Goal: Transaction & Acquisition: Purchase product/service

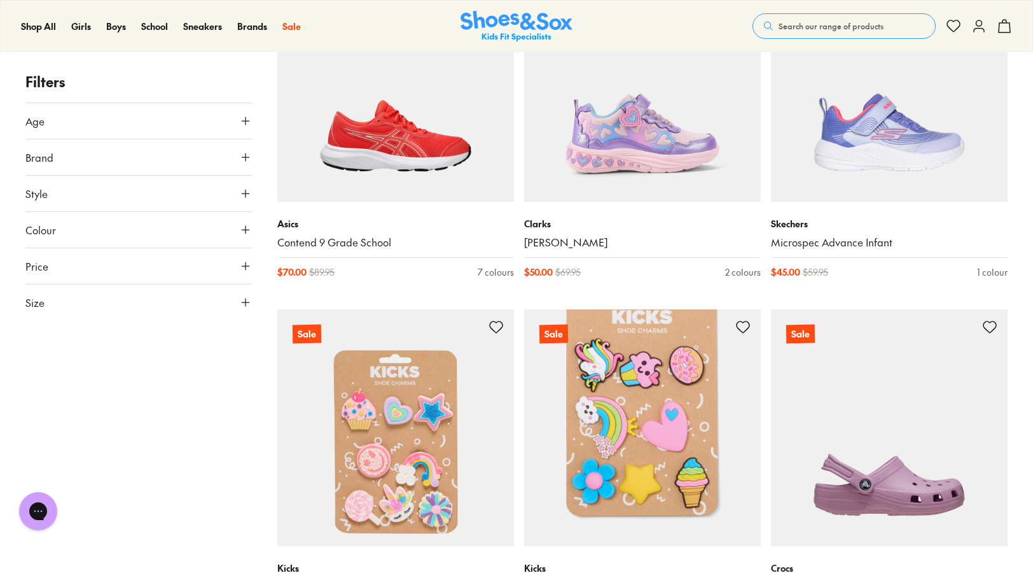
scroll to position [763, 0]
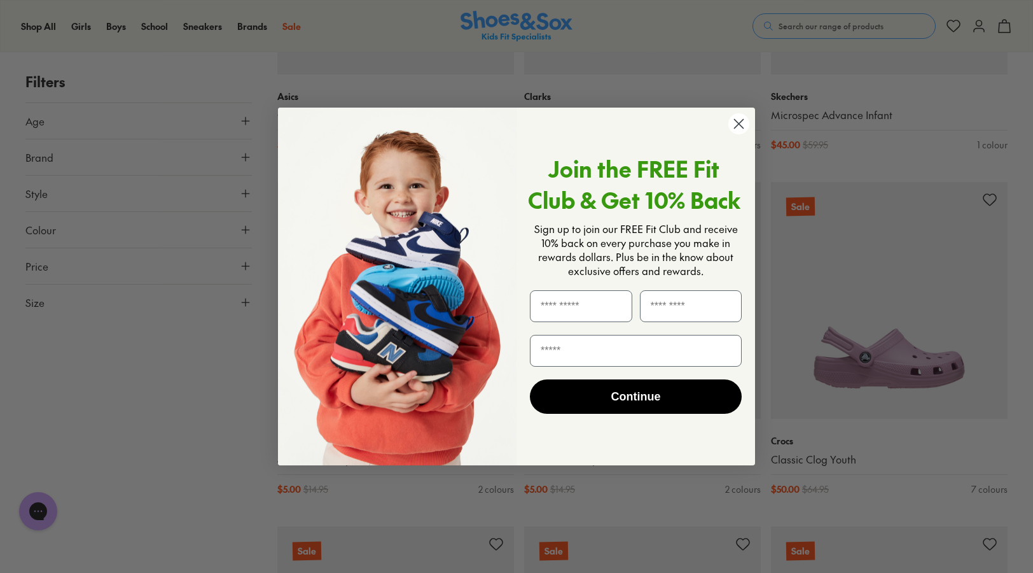
click at [740, 122] on circle "Close dialog" at bounding box center [738, 123] width 21 height 21
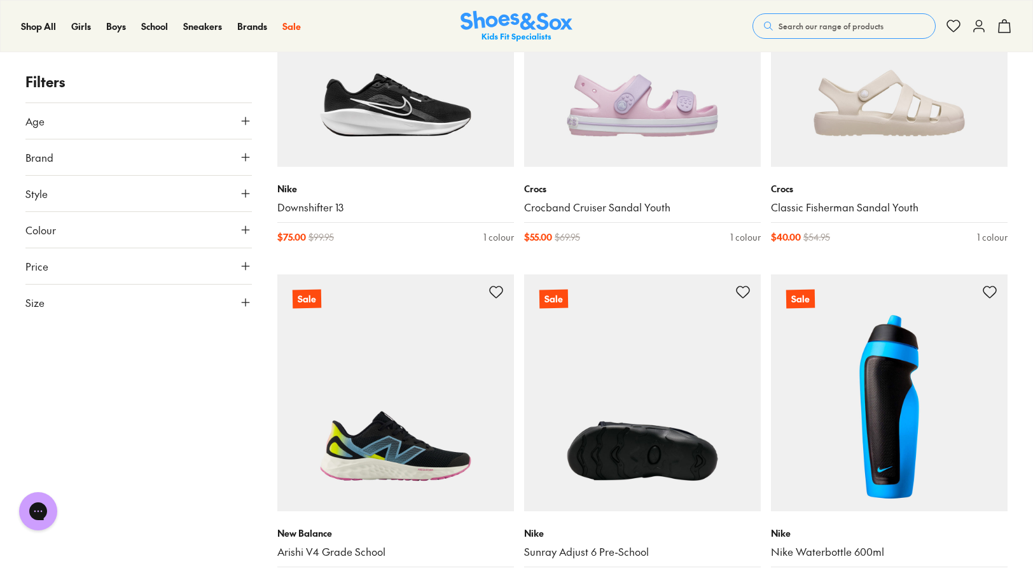
scroll to position [2990, 0]
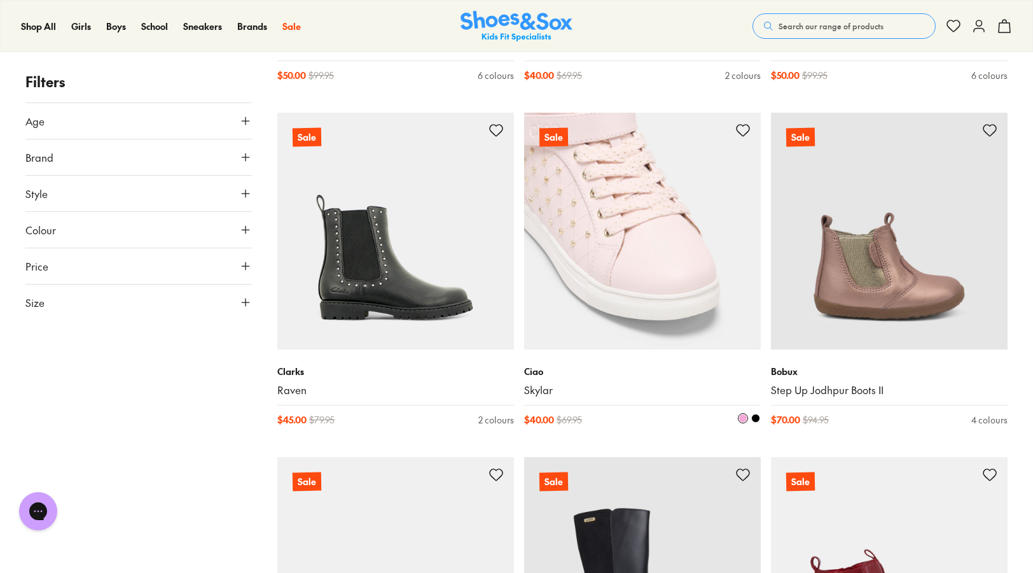
scroll to position [5026, 0]
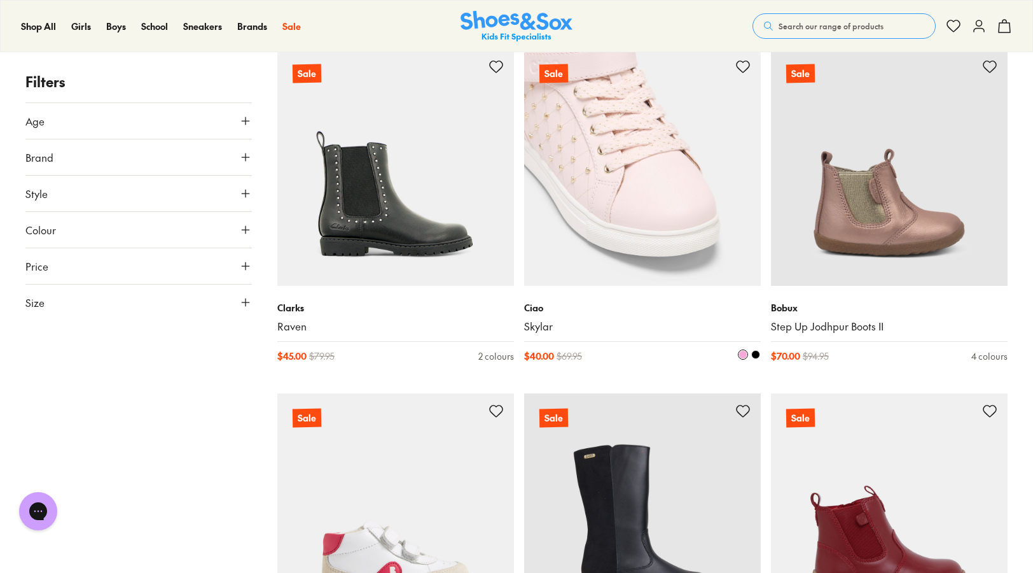
click at [756, 353] on span at bounding box center [755, 354] width 9 height 9
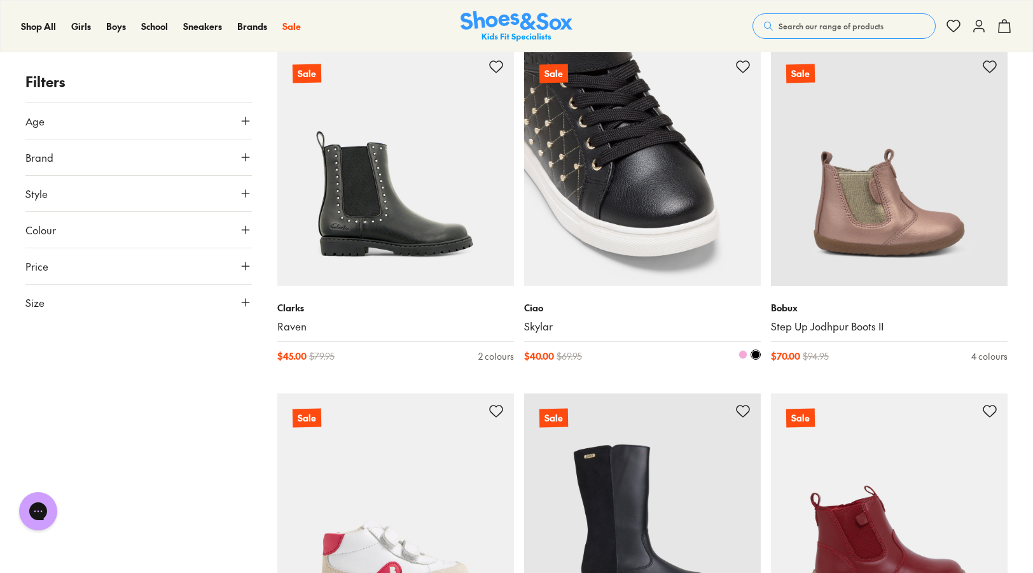
click at [744, 354] on span at bounding box center [743, 354] width 9 height 9
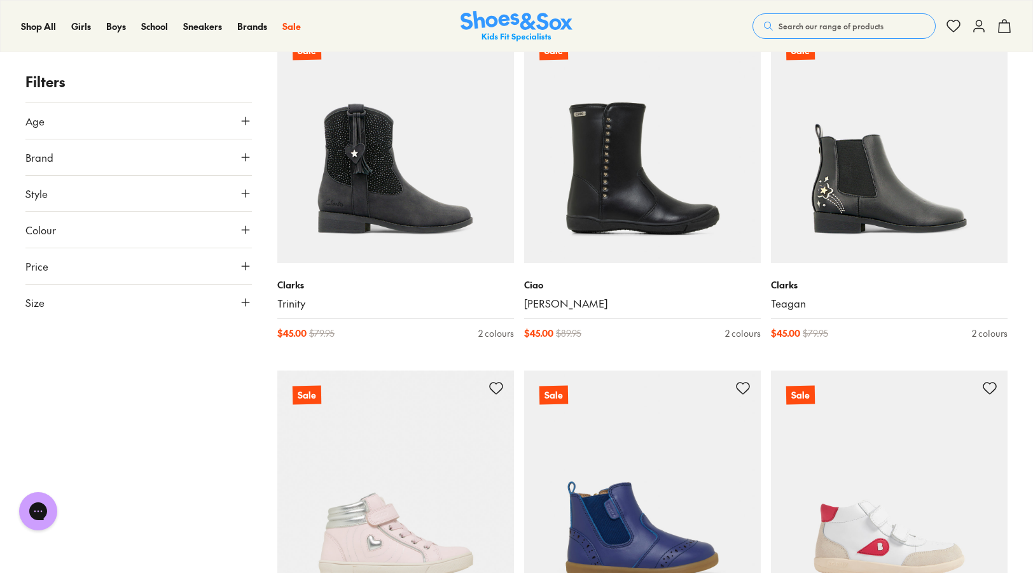
scroll to position [6489, 0]
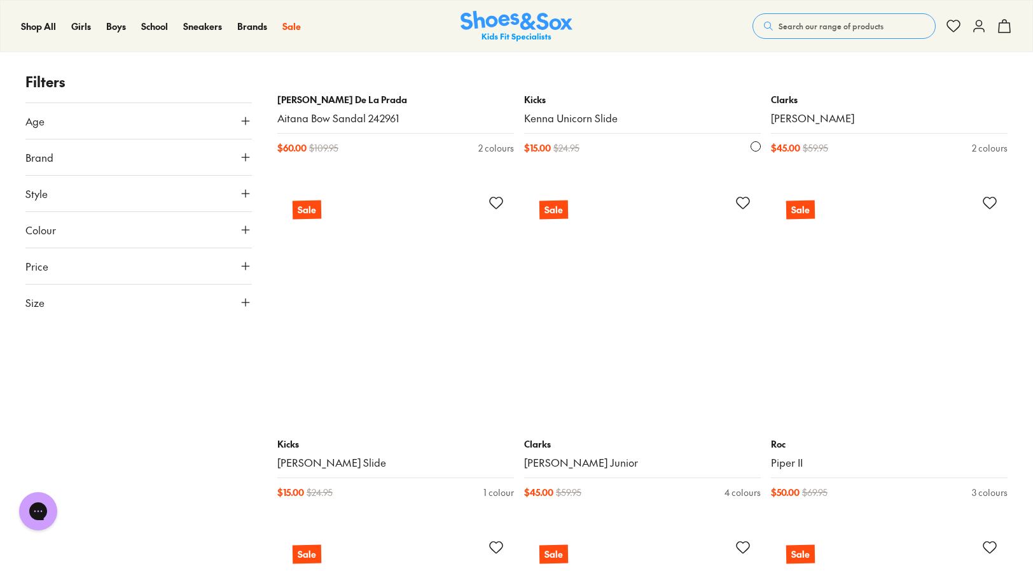
scroll to position [10306, 0]
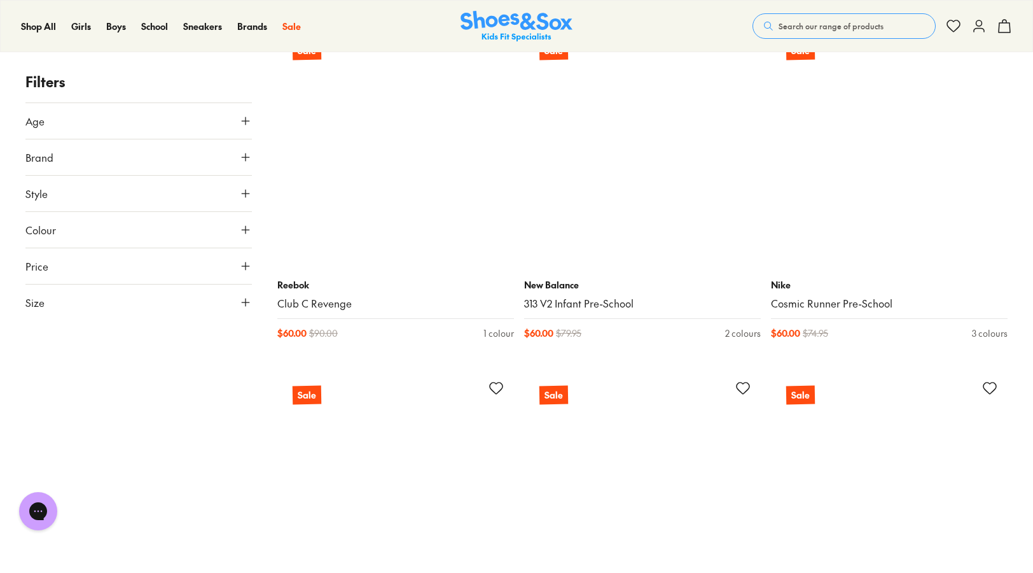
scroll to position [14123, 0]
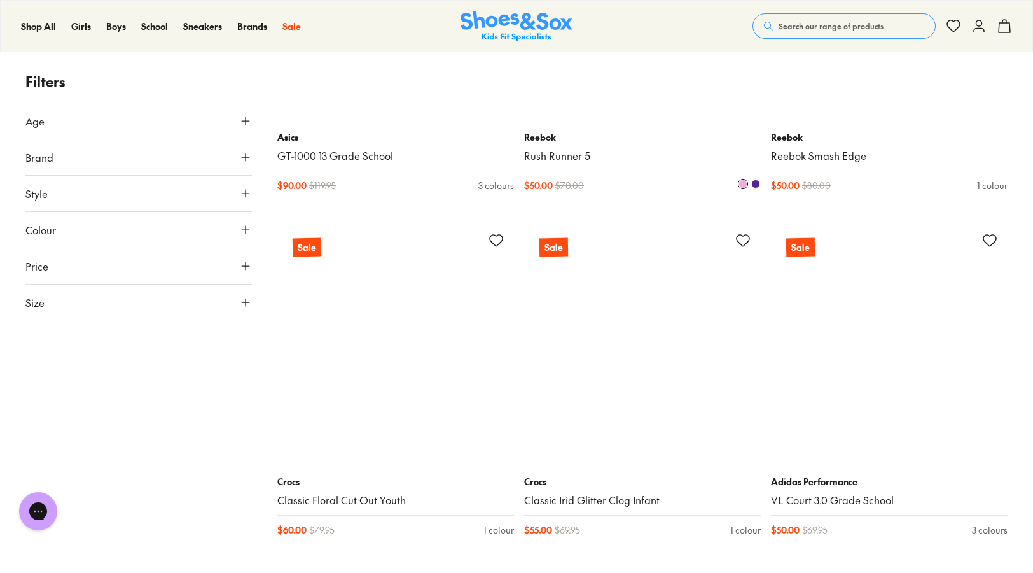
scroll to position [17558, 0]
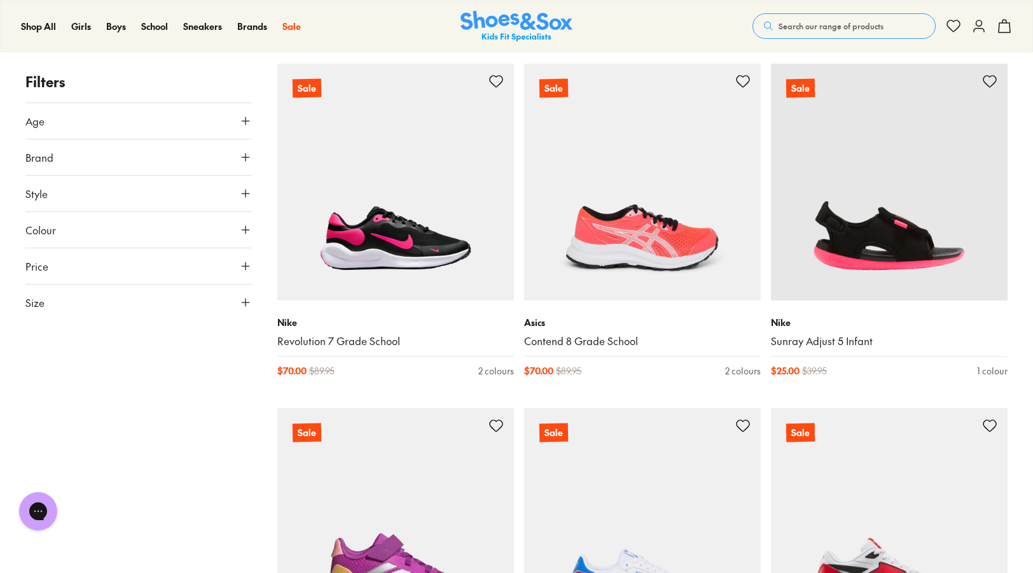
scroll to position [21439, 0]
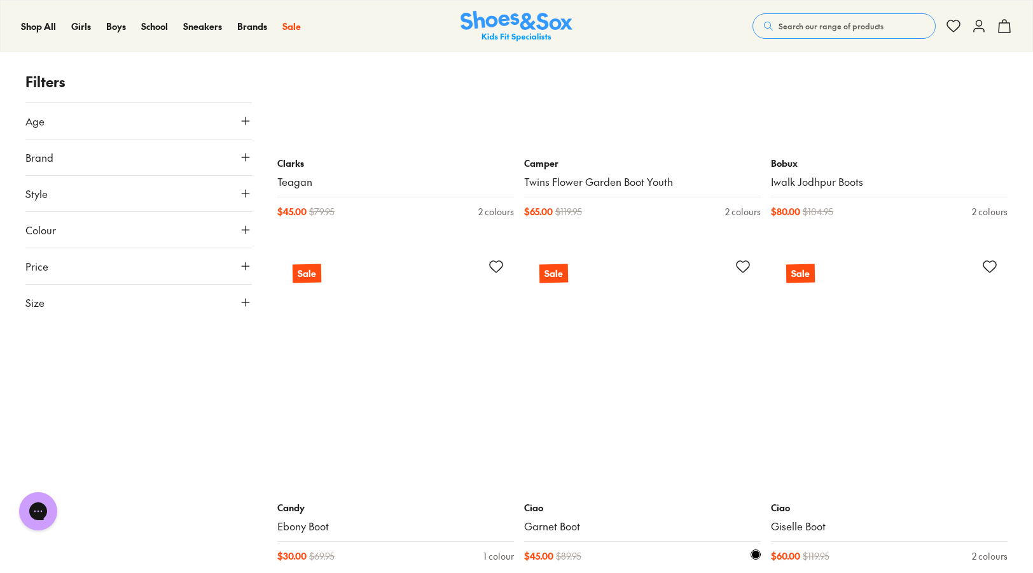
scroll to position [25447, 0]
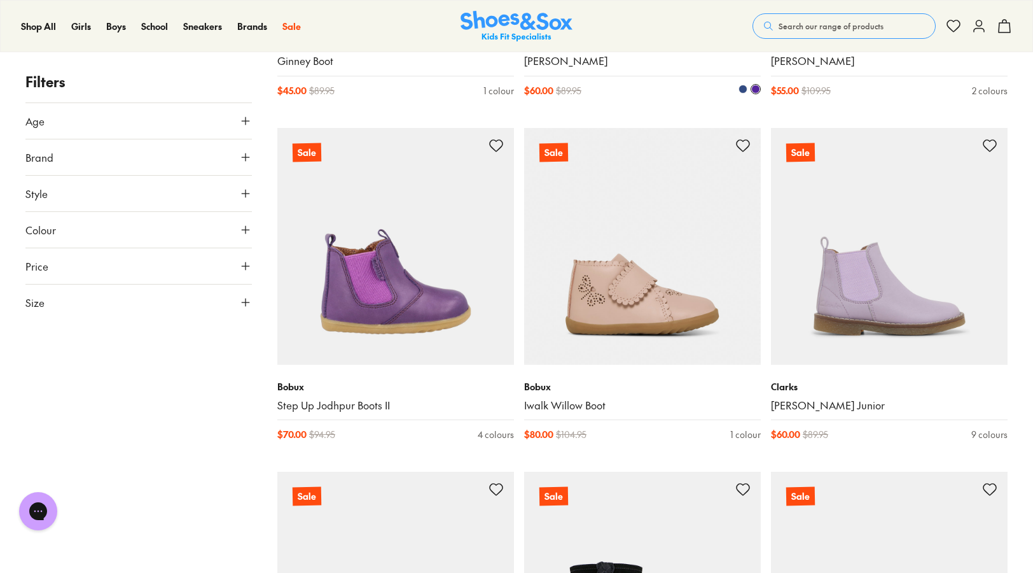
scroll to position [29010, 0]
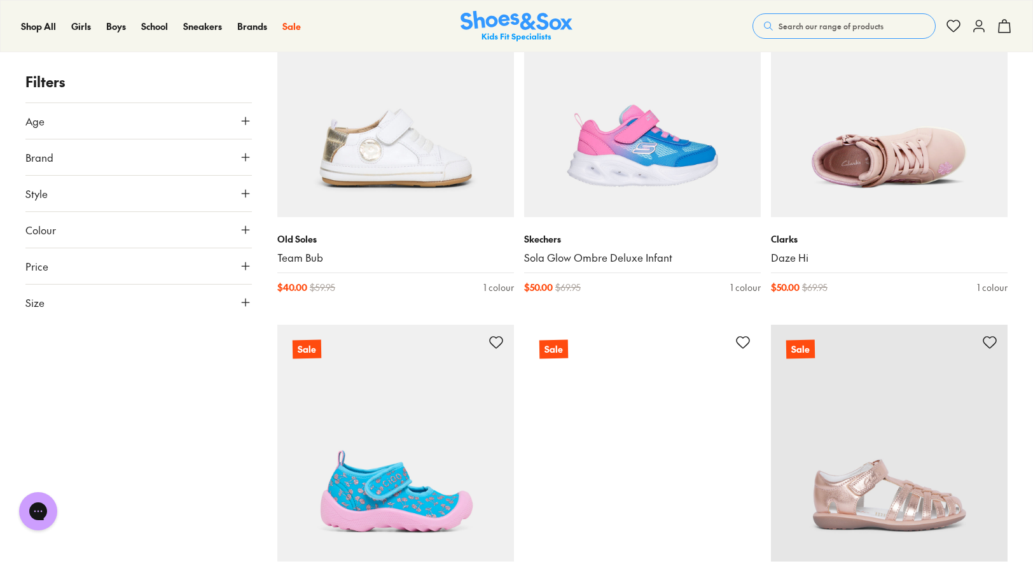
scroll to position [32318, 0]
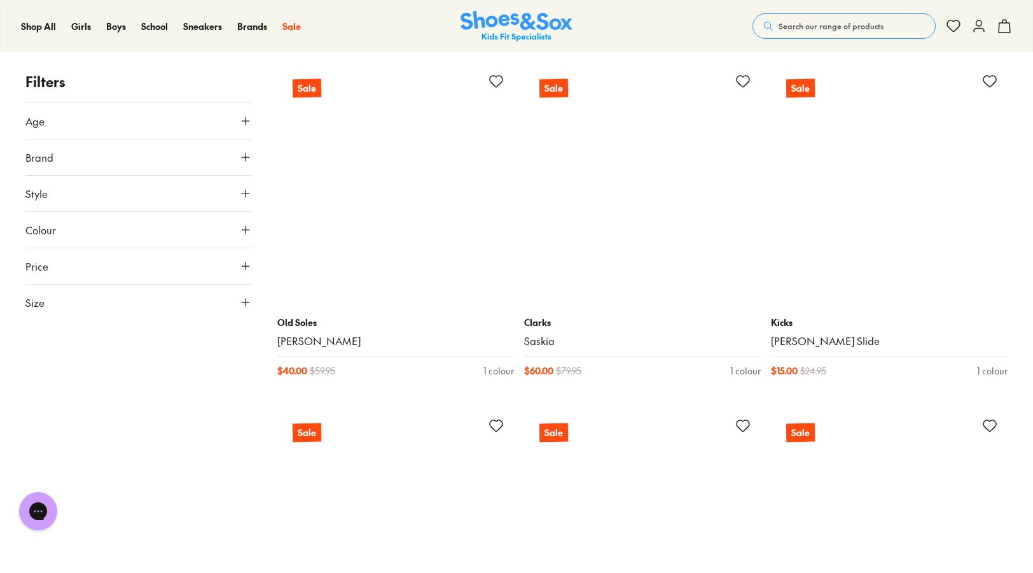
scroll to position [35626, 0]
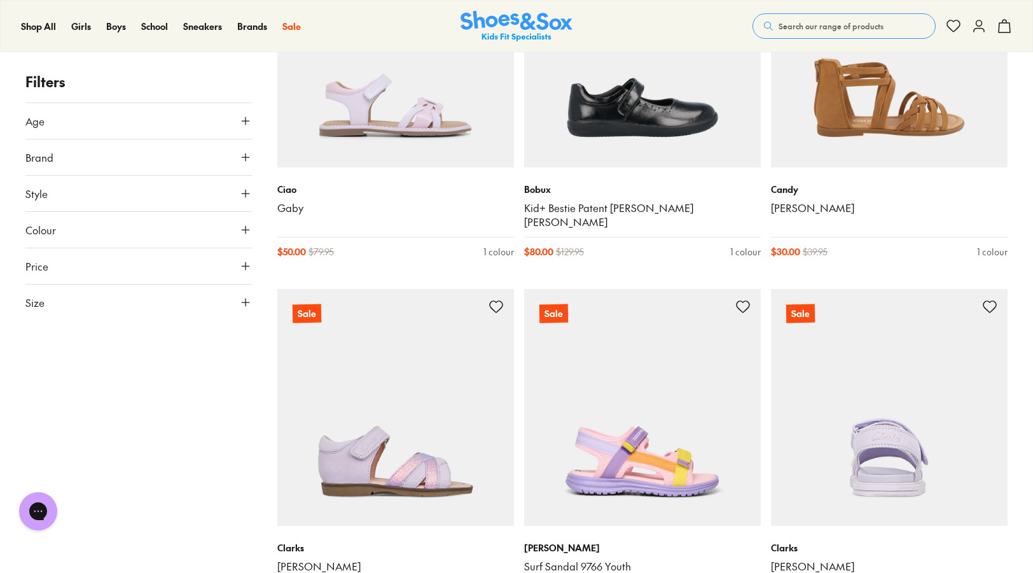
scroll to position [39952, 0]
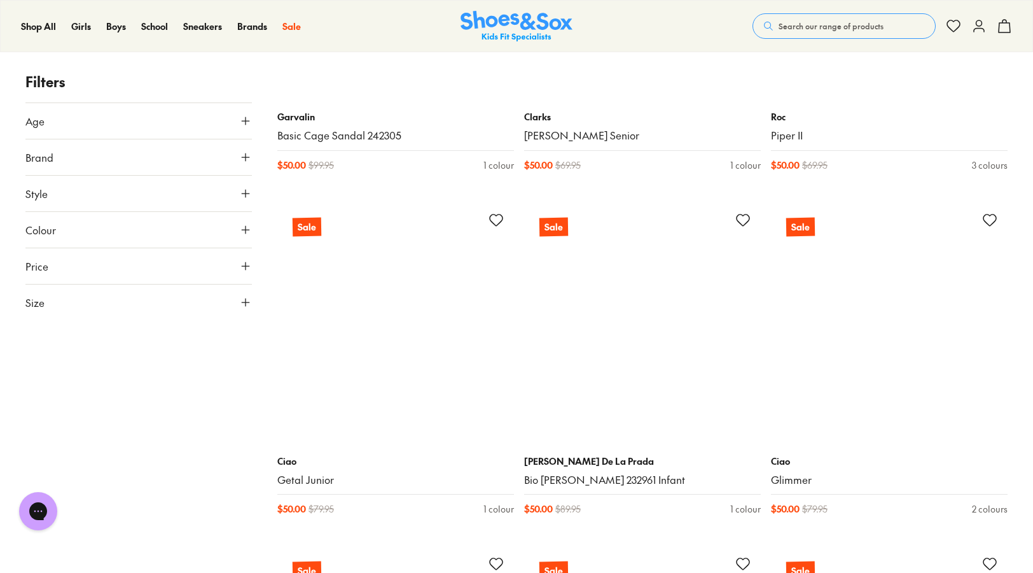
scroll to position [41351, 0]
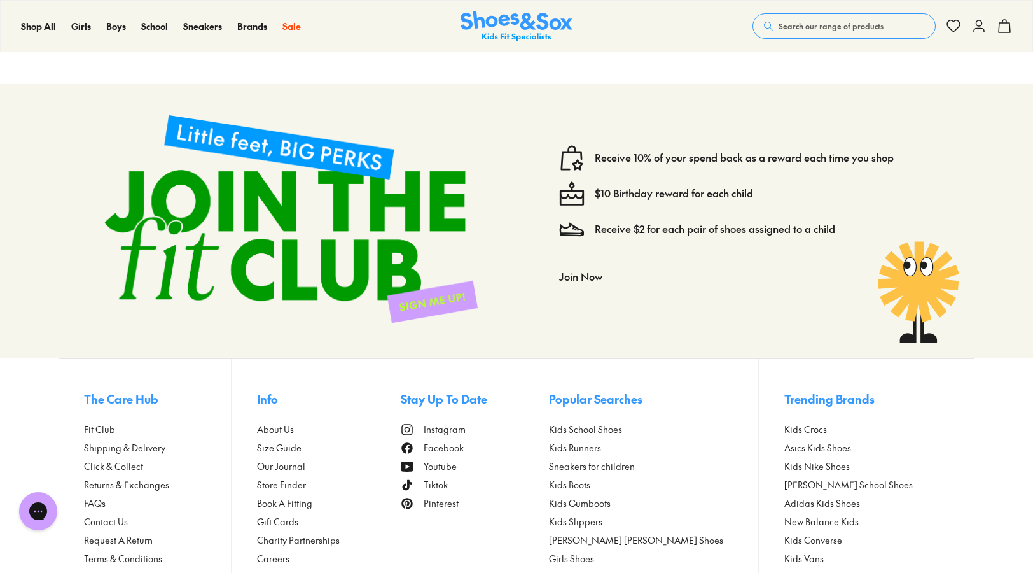
scroll to position [46658, 0]
